Goal: Browse casually

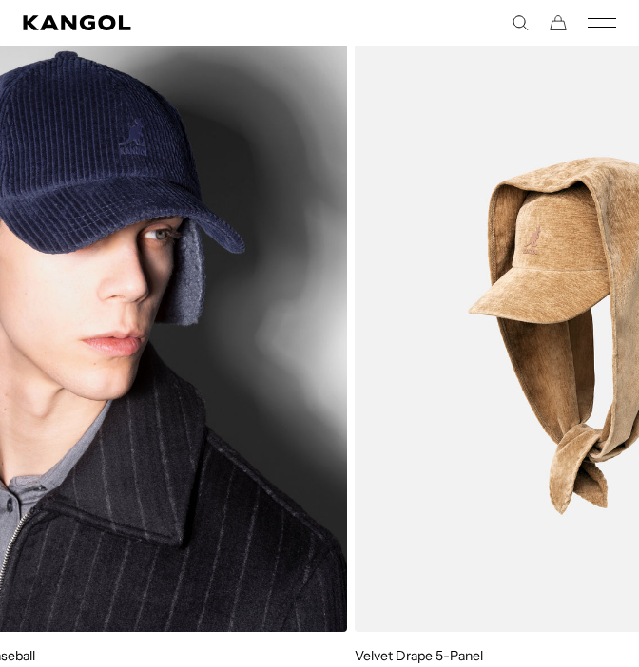
drag, startPoint x: 408, startPoint y: 411, endPoint x: 145, endPoint y: 448, distance: 265.0
click at [150, 454] on img "1 of 5" at bounding box center [111, 336] width 472 height 592
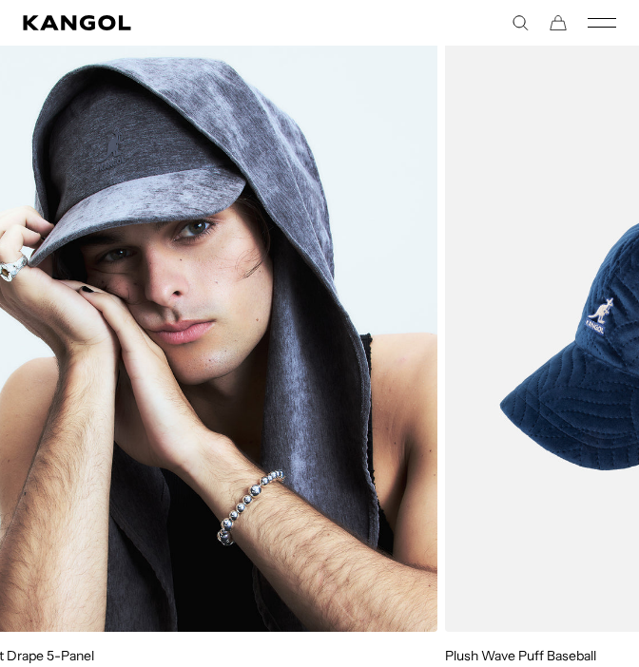
drag, startPoint x: 357, startPoint y: 372, endPoint x: 135, endPoint y: 417, distance: 227.1
click at [135, 417] on img "2 of 5" at bounding box center [202, 336] width 472 height 592
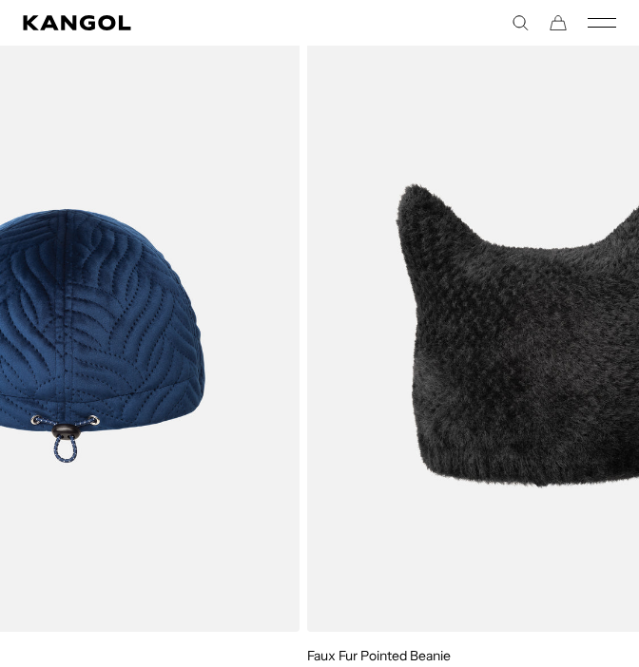
scroll to position [0, 392]
drag, startPoint x: 382, startPoint y: 365, endPoint x: 203, endPoint y: 387, distance: 181.0
click at [203, 387] on img "3 of 5" at bounding box center [64, 336] width 472 height 592
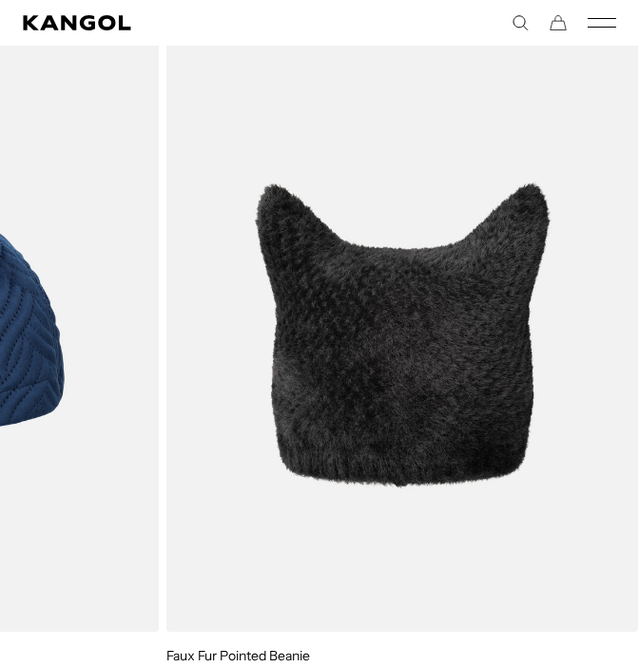
drag, startPoint x: 424, startPoint y: 348, endPoint x: 90, endPoint y: 393, distance: 336.7
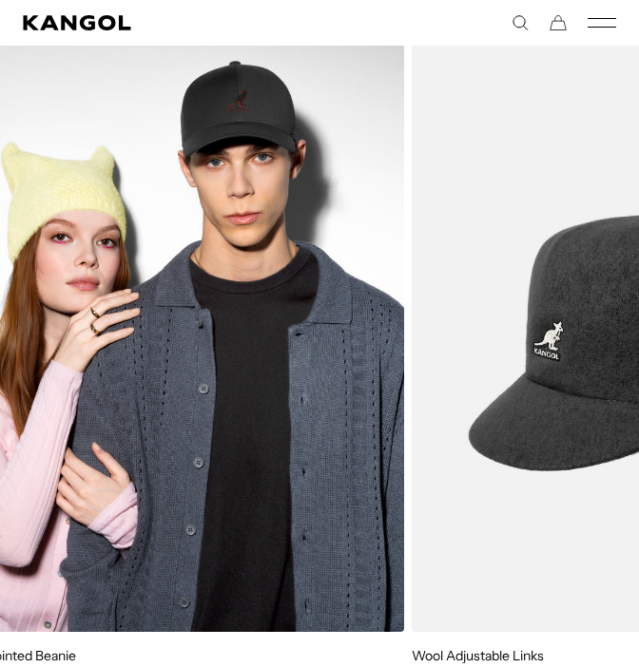
scroll to position [0, 0]
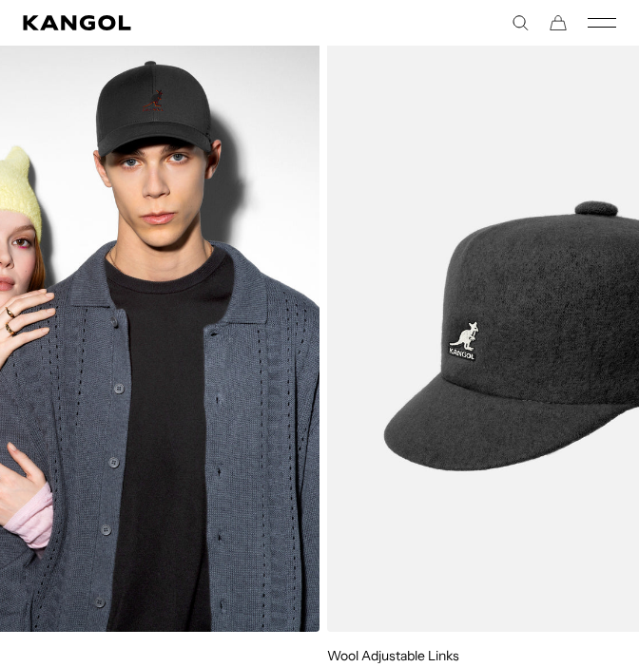
drag, startPoint x: 382, startPoint y: 368, endPoint x: 319, endPoint y: 398, distance: 69.7
click at [222, 444] on img "4 of 5" at bounding box center [84, 336] width 472 height 592
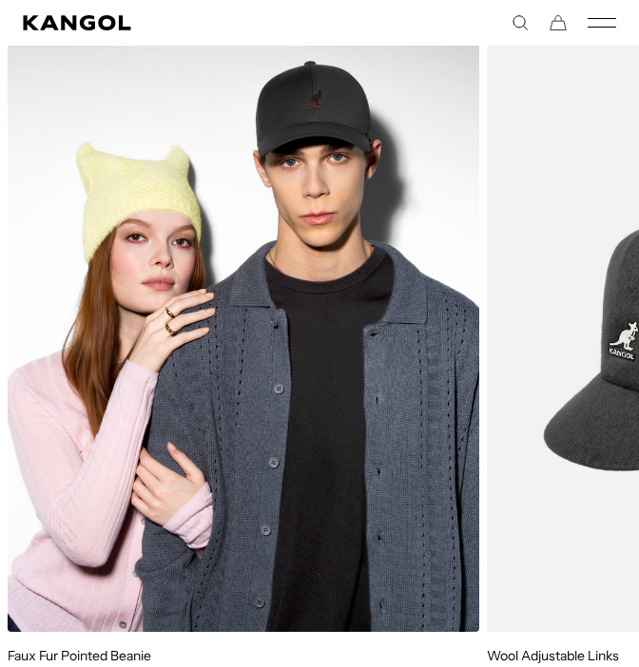
scroll to position [0, 392]
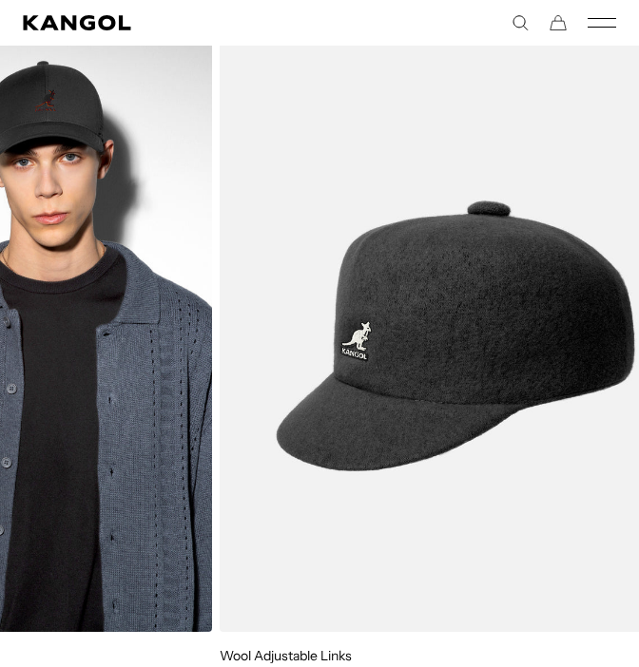
drag, startPoint x: 468, startPoint y: 374, endPoint x: 155, endPoint y: 422, distance: 316.5
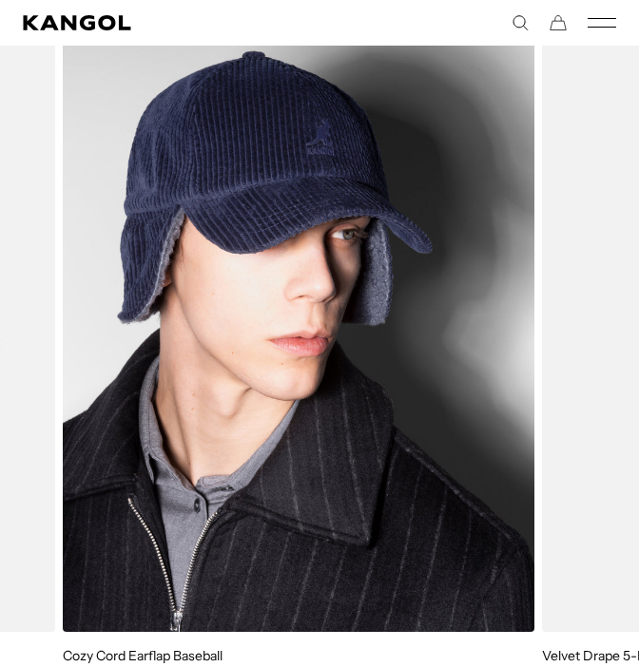
drag, startPoint x: 494, startPoint y: 366, endPoint x: 63, endPoint y: 425, distance: 435.7
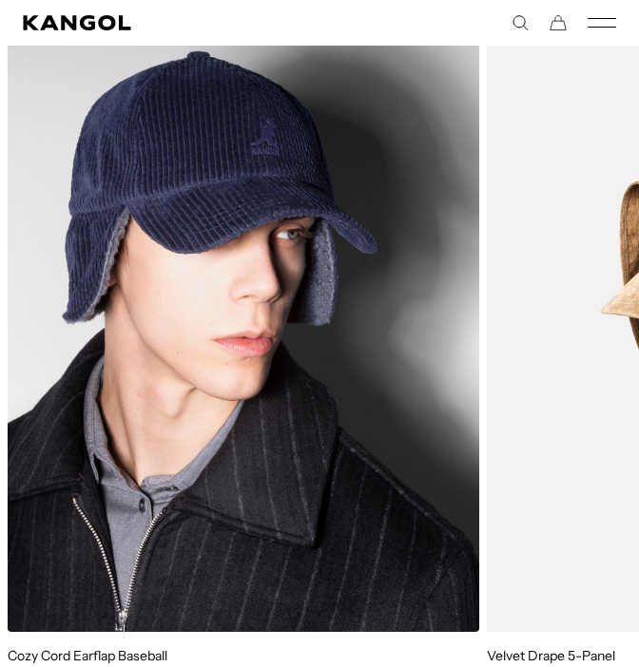
scroll to position [0, 0]
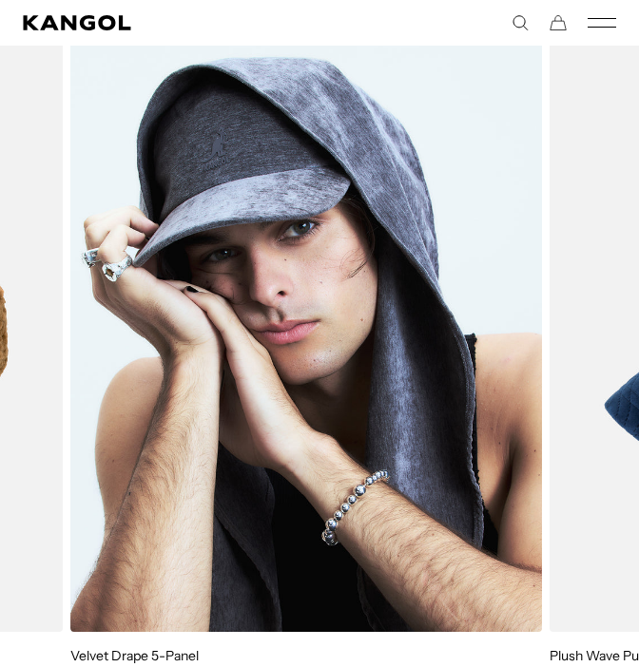
drag, startPoint x: 566, startPoint y: 306, endPoint x: 140, endPoint y: 385, distance: 433.2
click at [140, 385] on img "2 of 5" at bounding box center [306, 336] width 472 height 592
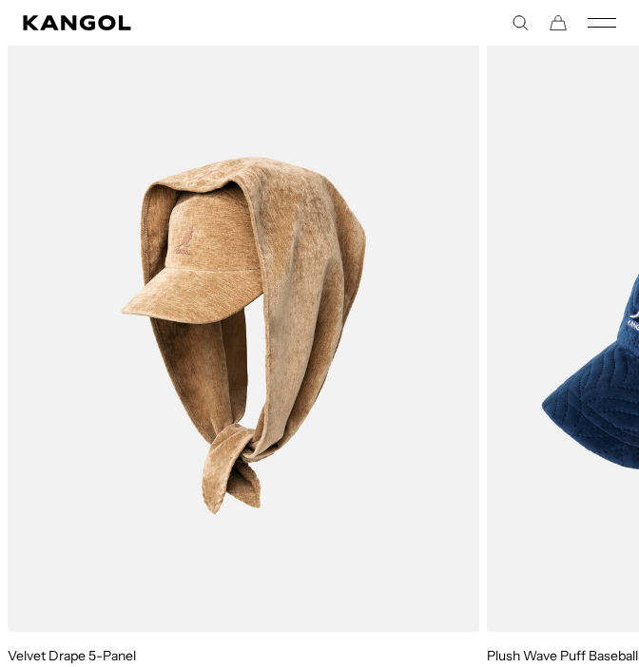
scroll to position [0, 392]
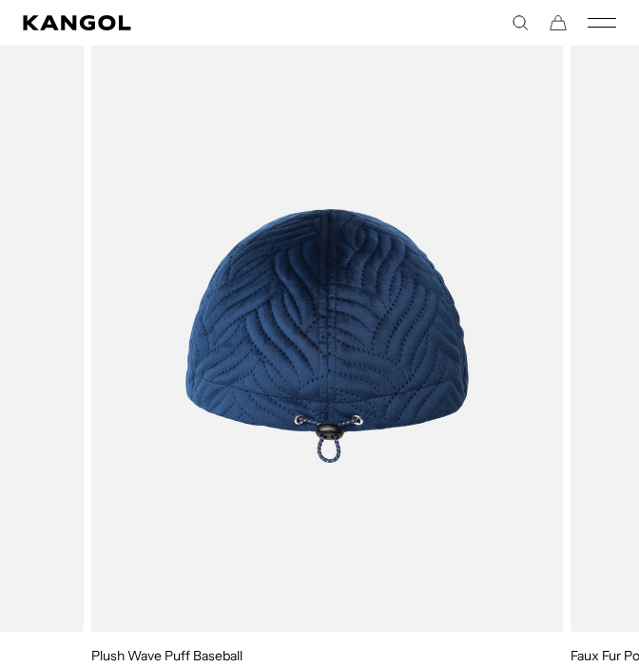
drag, startPoint x: 538, startPoint y: 328, endPoint x: 166, endPoint y: 377, distance: 374.9
click at [141, 380] on img "3 of 5" at bounding box center [327, 336] width 472 height 592
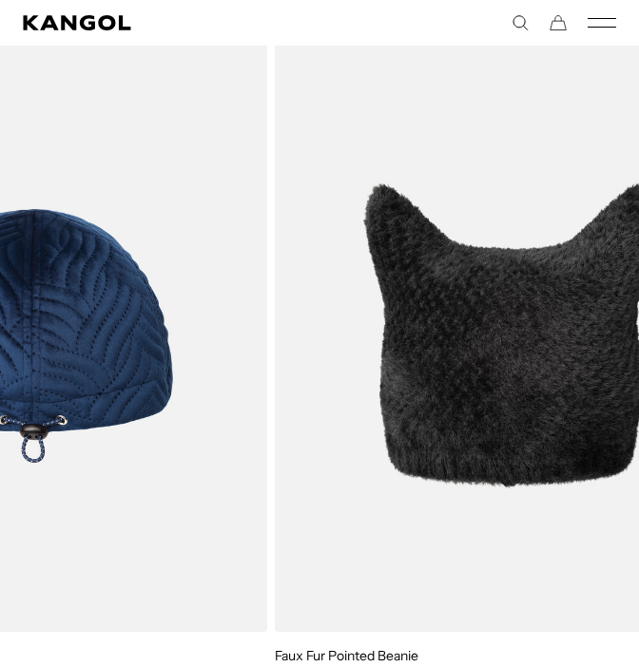
scroll to position [0, 0]
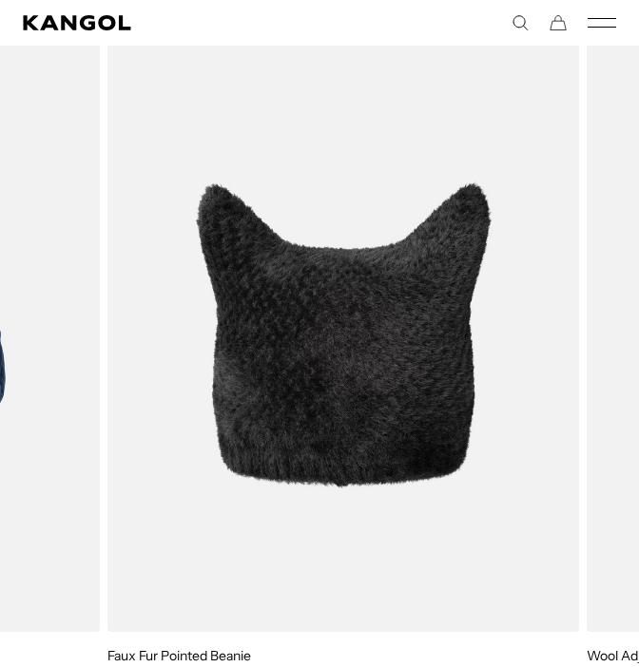
drag, startPoint x: 446, startPoint y: 364, endPoint x: 67, endPoint y: 416, distance: 383.0
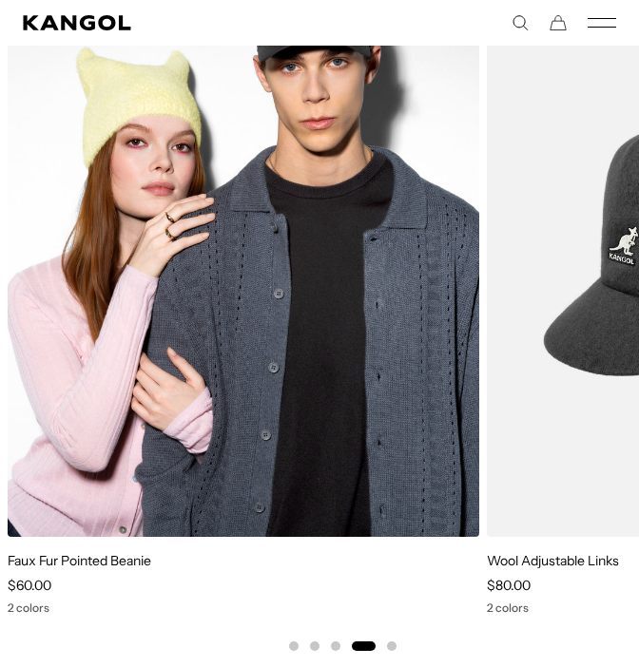
scroll to position [0, 392]
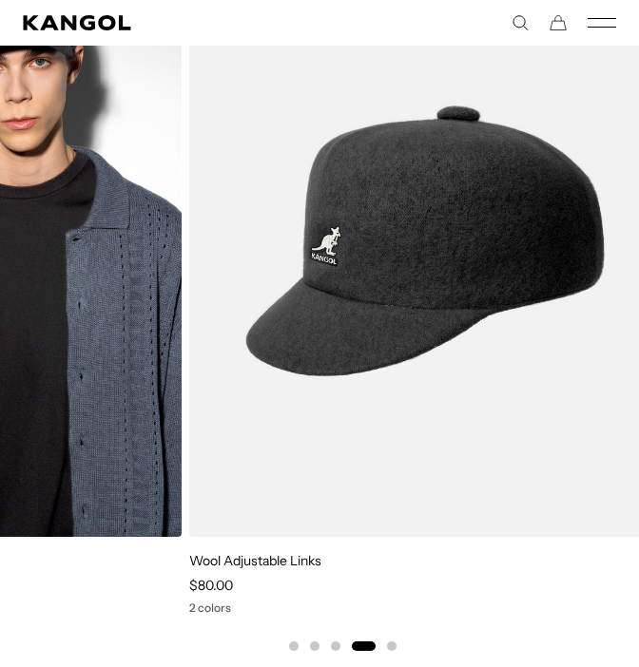
drag, startPoint x: 391, startPoint y: 411, endPoint x: 87, endPoint y: 467, distance: 308.4
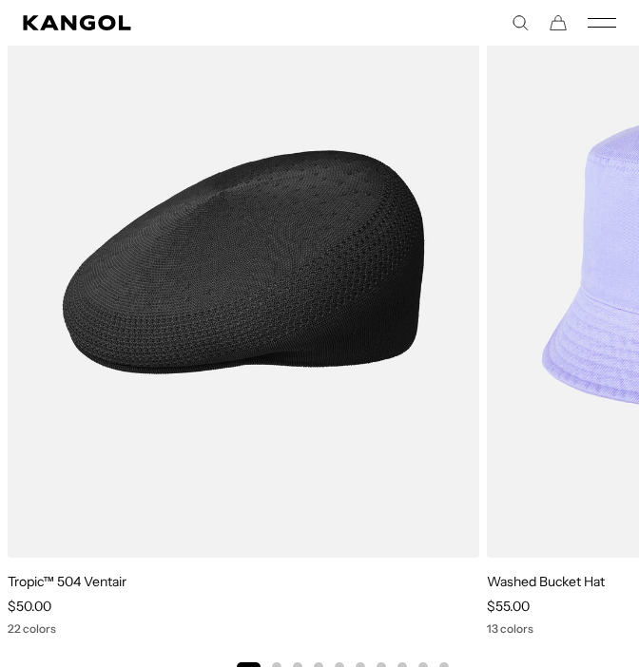
scroll to position [2757, 0]
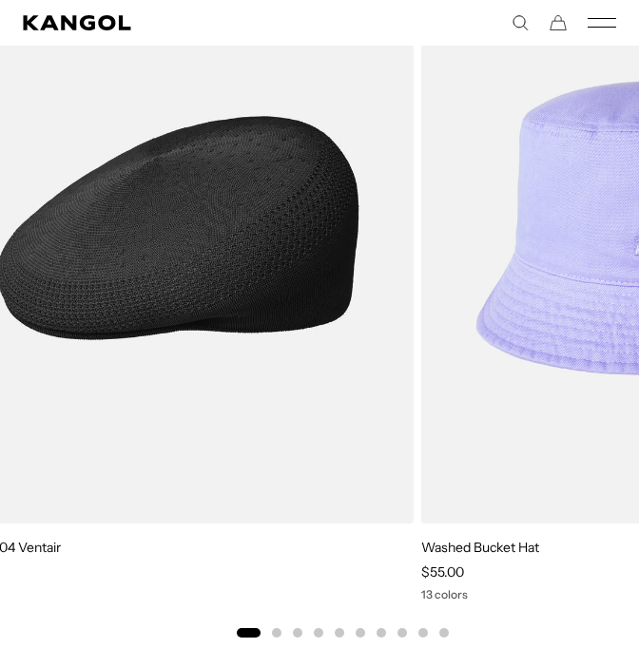
drag, startPoint x: 280, startPoint y: 226, endPoint x: 118, endPoint y: 245, distance: 163.7
click at [118, 245] on img "1 of 10" at bounding box center [178, 228] width 472 height 592
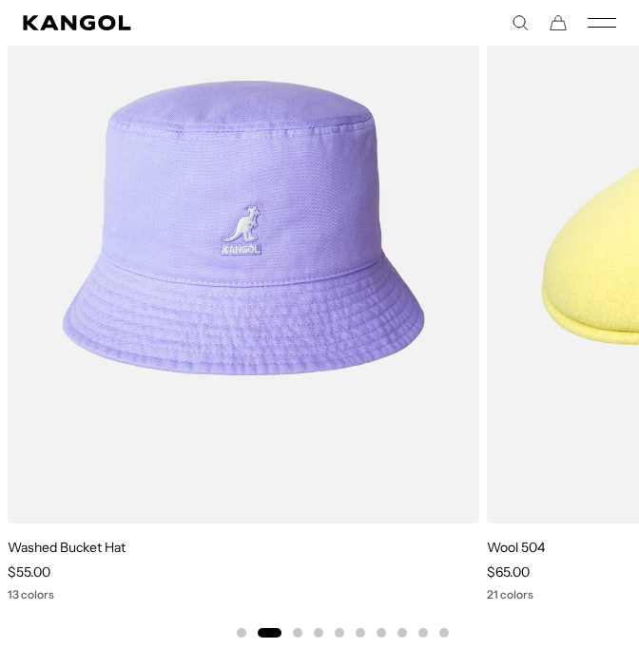
scroll to position [0, 0]
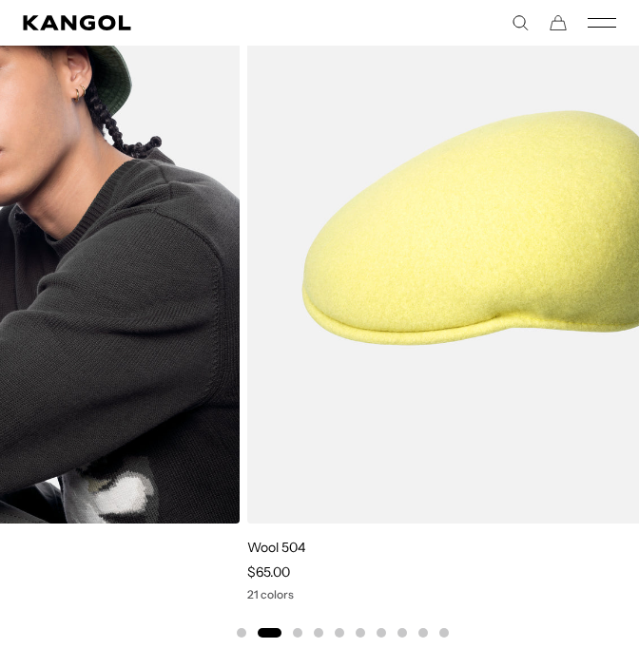
drag, startPoint x: 415, startPoint y: 228, endPoint x: 139, endPoint y: 267, distance: 278.5
click at [139, 267] on img "2 of 10" at bounding box center [4, 228] width 472 height 592
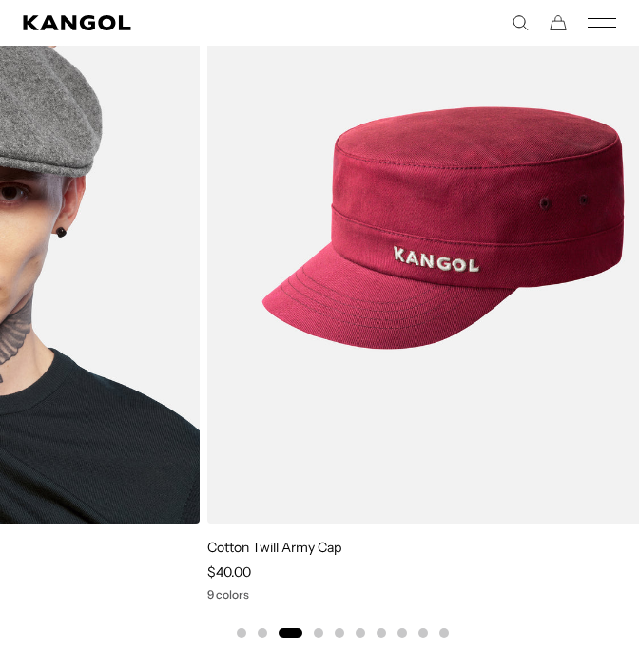
scroll to position [0, 392]
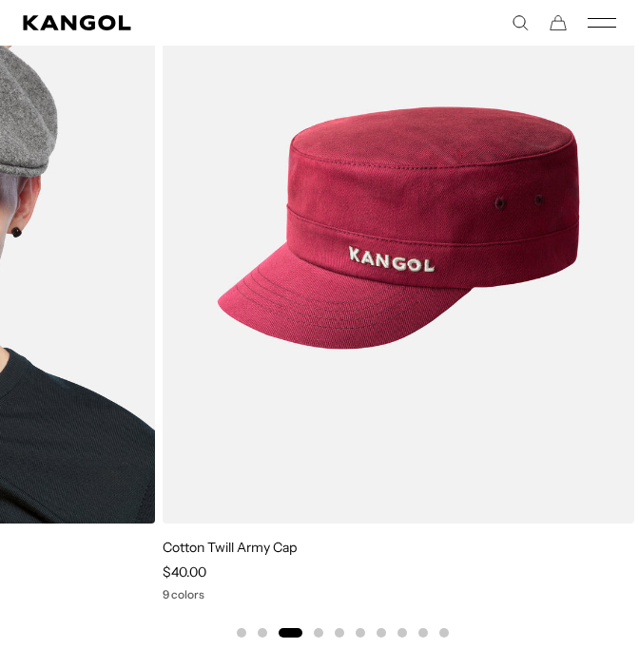
drag, startPoint x: 396, startPoint y: 259, endPoint x: 48, endPoint y: 295, distance: 350.8
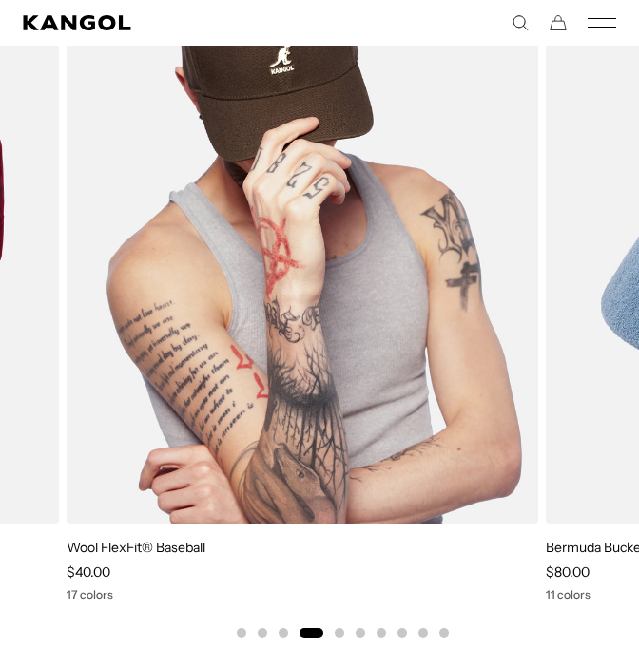
drag, startPoint x: 536, startPoint y: 258, endPoint x: 116, endPoint y: 290, distance: 421.5
click at [116, 290] on img "5 of 10" at bounding box center [303, 228] width 472 height 592
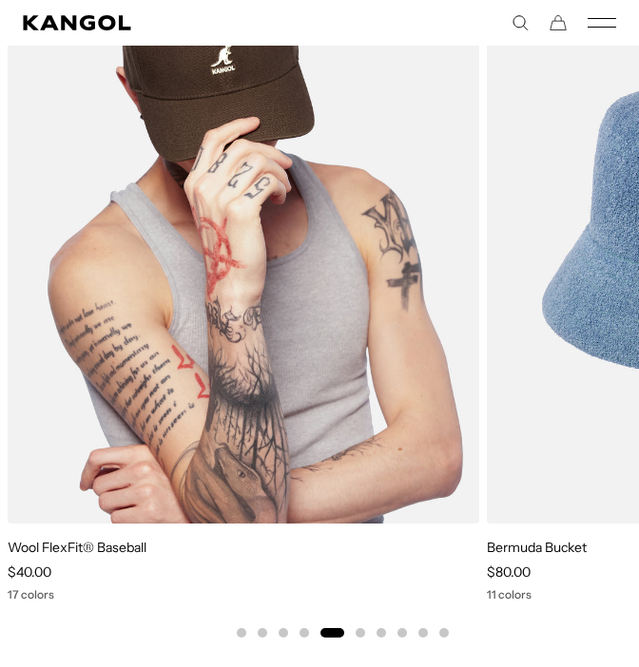
scroll to position [0, 0]
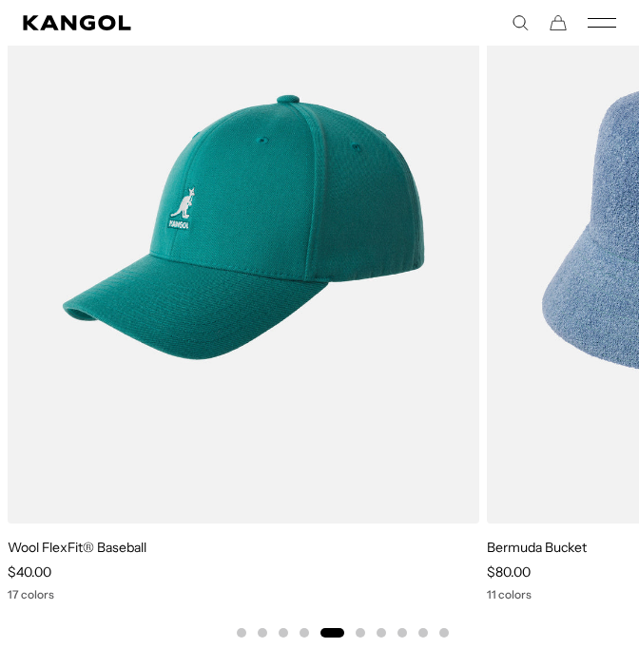
scroll to position [0, 392]
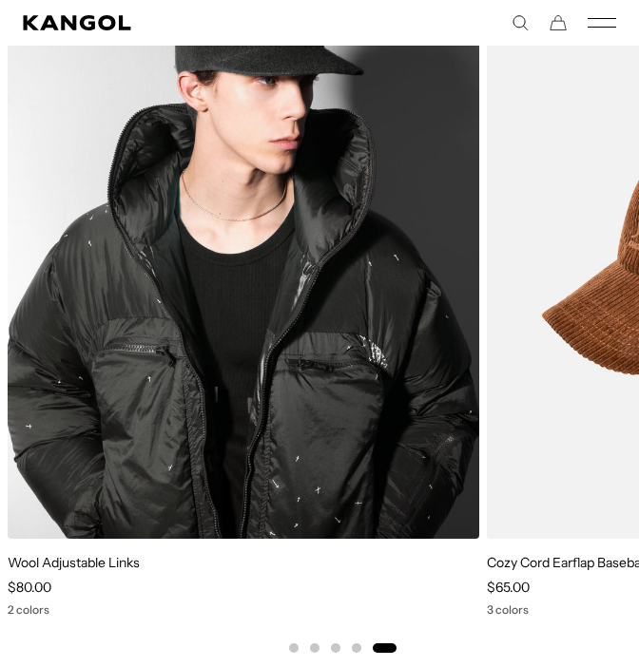
scroll to position [0, 392]
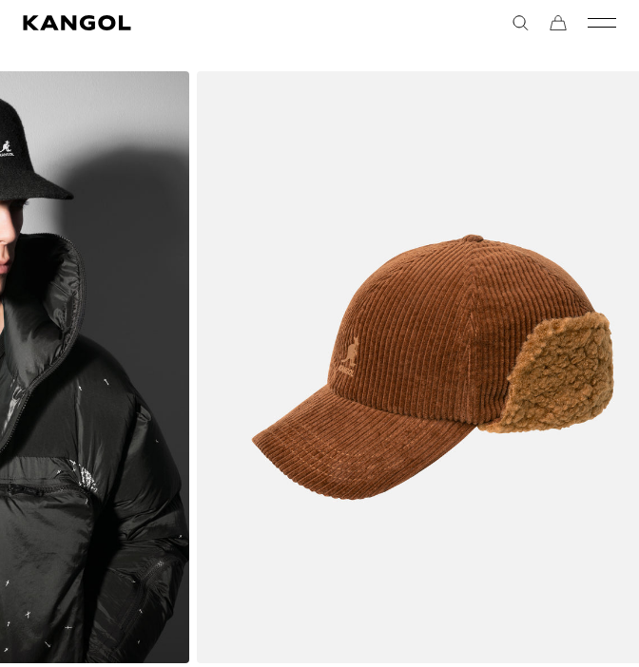
drag, startPoint x: 476, startPoint y: 374, endPoint x: 186, endPoint y: 393, distance: 290.6
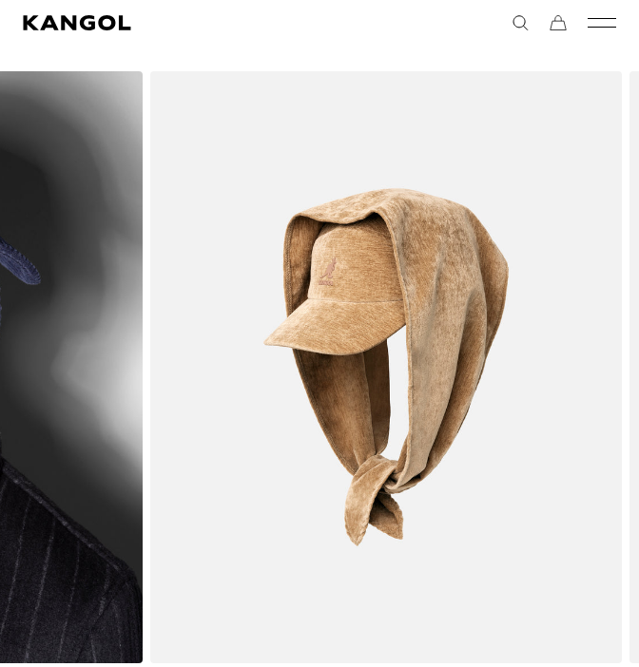
drag, startPoint x: 454, startPoint y: 393, endPoint x: 118, endPoint y: 377, distance: 336.9
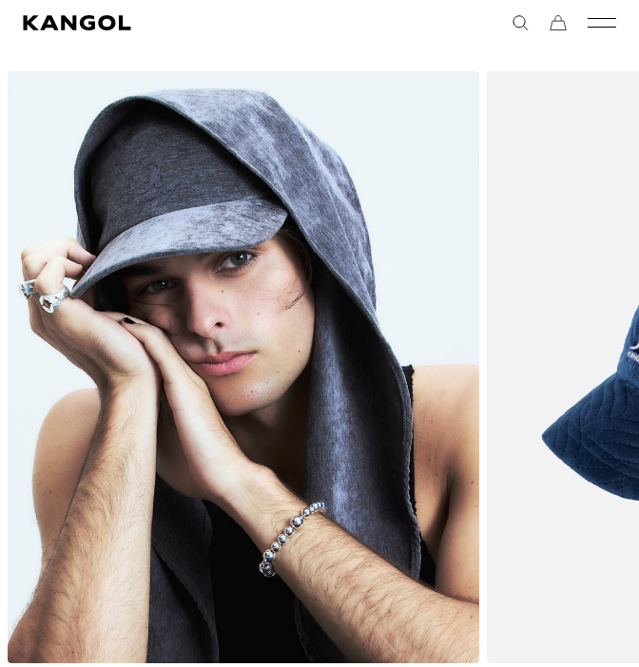
scroll to position [0, 0]
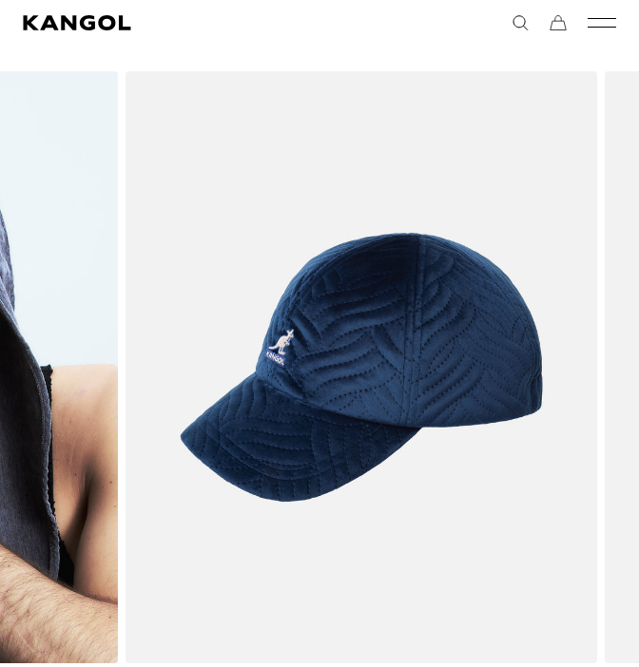
drag, startPoint x: 425, startPoint y: 410, endPoint x: 87, endPoint y: 413, distance: 337.5
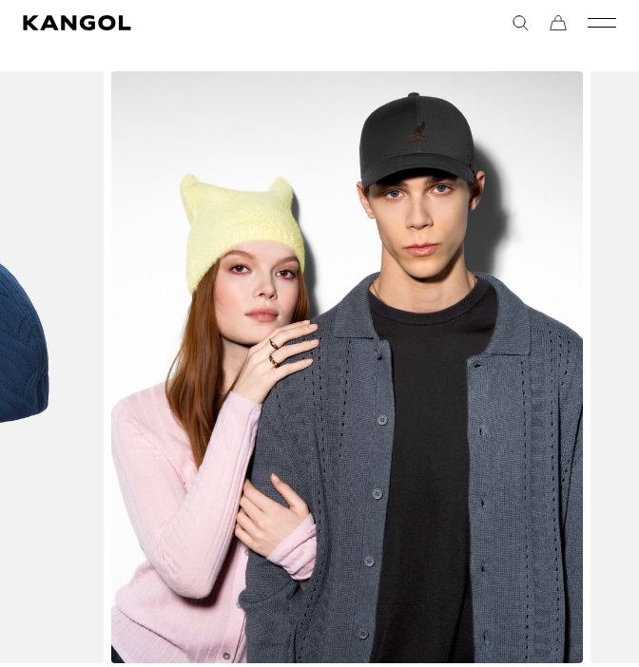
drag, startPoint x: 506, startPoint y: 416, endPoint x: 130, endPoint y: 438, distance: 376.2
click at [130, 438] on img "4 of 5" at bounding box center [347, 367] width 472 height 592
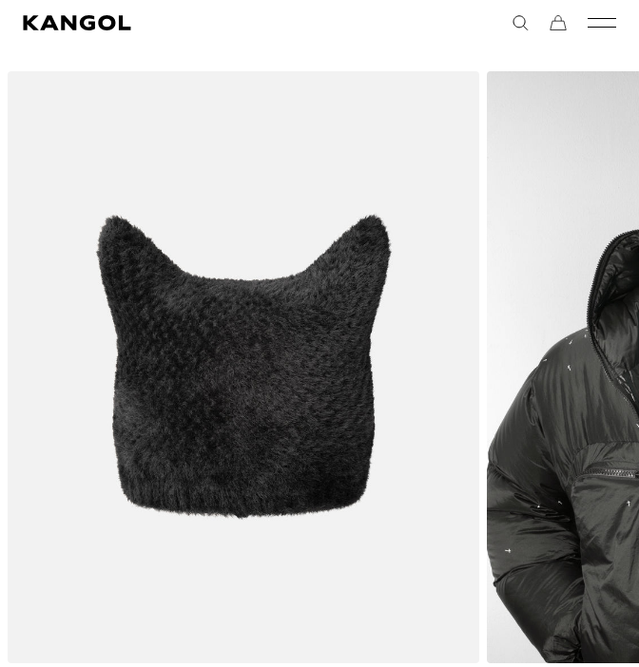
scroll to position [0, 392]
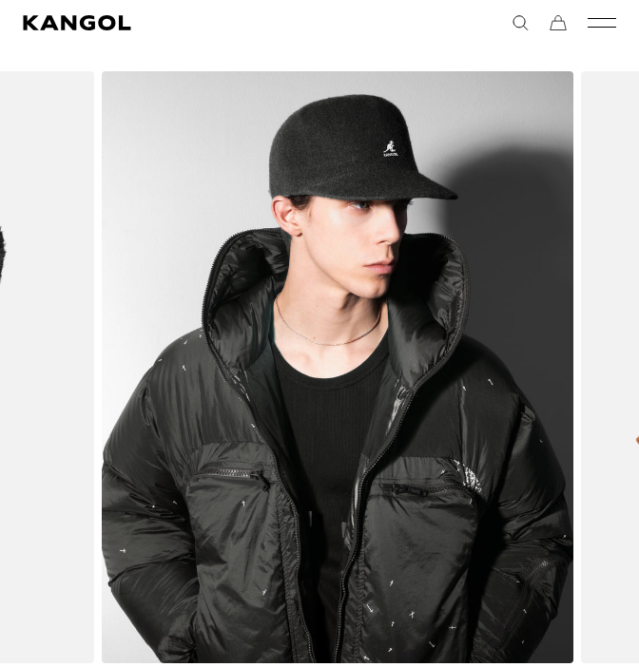
drag, startPoint x: 524, startPoint y: 404, endPoint x: 124, endPoint y: 419, distance: 400.6
click at [124, 419] on img "5 of 5" at bounding box center [338, 367] width 472 height 592
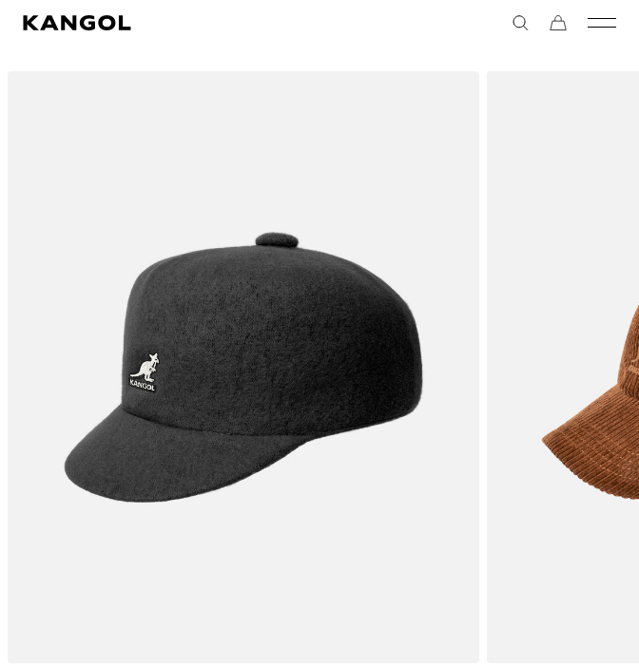
scroll to position [0, 0]
